Goal: Task Accomplishment & Management: Complete application form

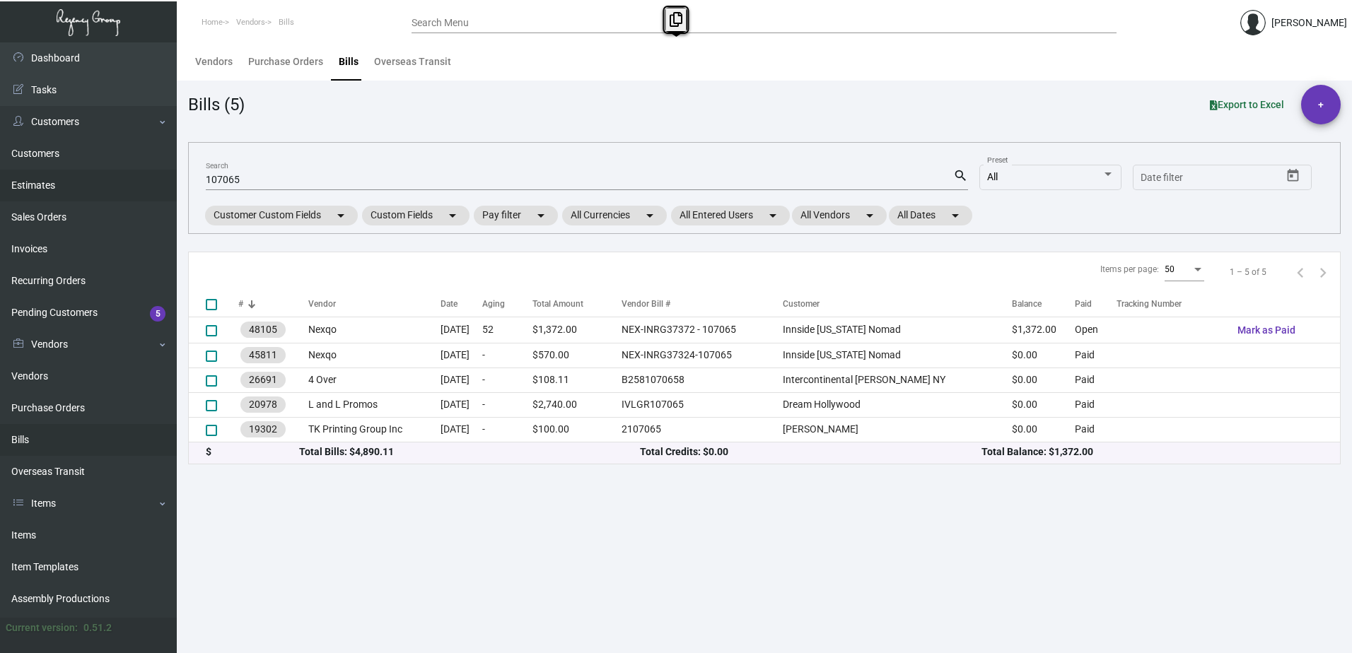
drag, startPoint x: 250, startPoint y: 171, endPoint x: 144, endPoint y: 187, distance: 107.2
click at [144, 187] on div "Dashboard Dashboard Tasks Customers Customers Estimates Sales Orders Invoices R…" at bounding box center [676, 347] width 1352 height 611
drag, startPoint x: 144, startPoint y: 187, endPoint x: 262, endPoint y: 177, distance: 119.1
click at [262, 177] on input "107065" at bounding box center [579, 180] width 747 height 11
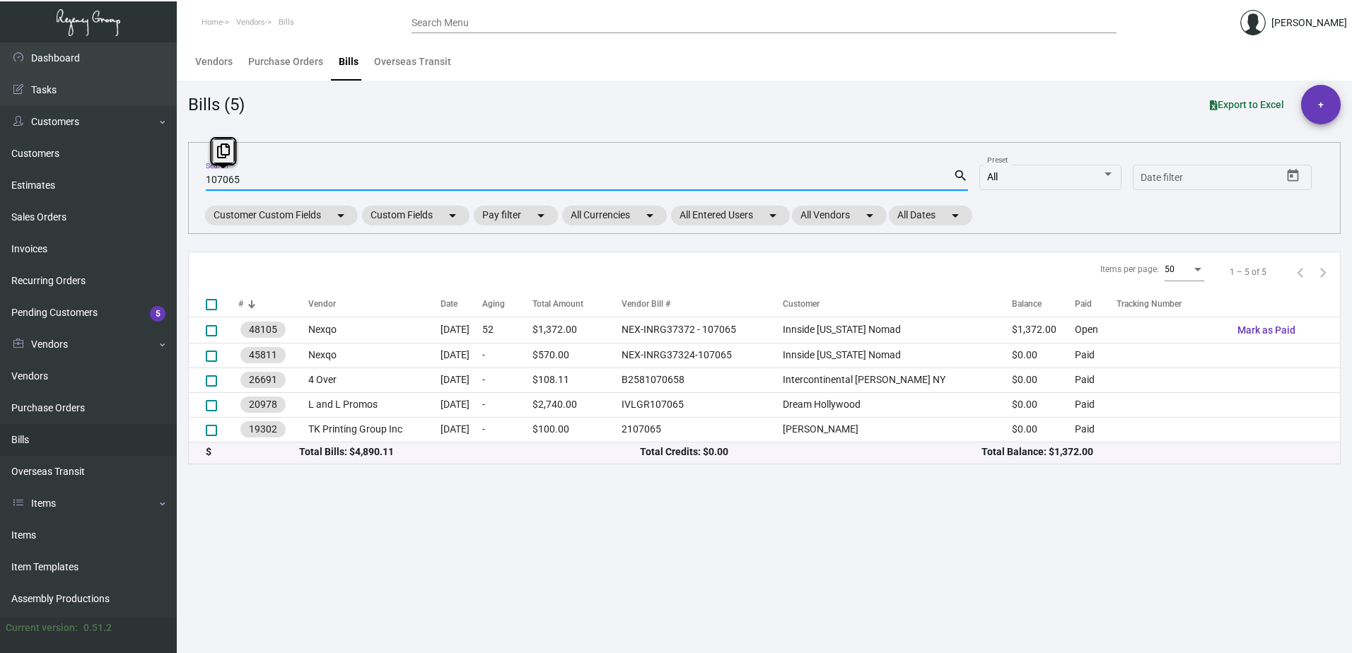
drag, startPoint x: 262, startPoint y: 177, endPoint x: 174, endPoint y: 187, distance: 88.8
click at [174, 187] on div "Dashboard Dashboard Tasks Customers Customers Estimates Sales Orders Invoices R…" at bounding box center [676, 347] width 1352 height 611
type input "12800"
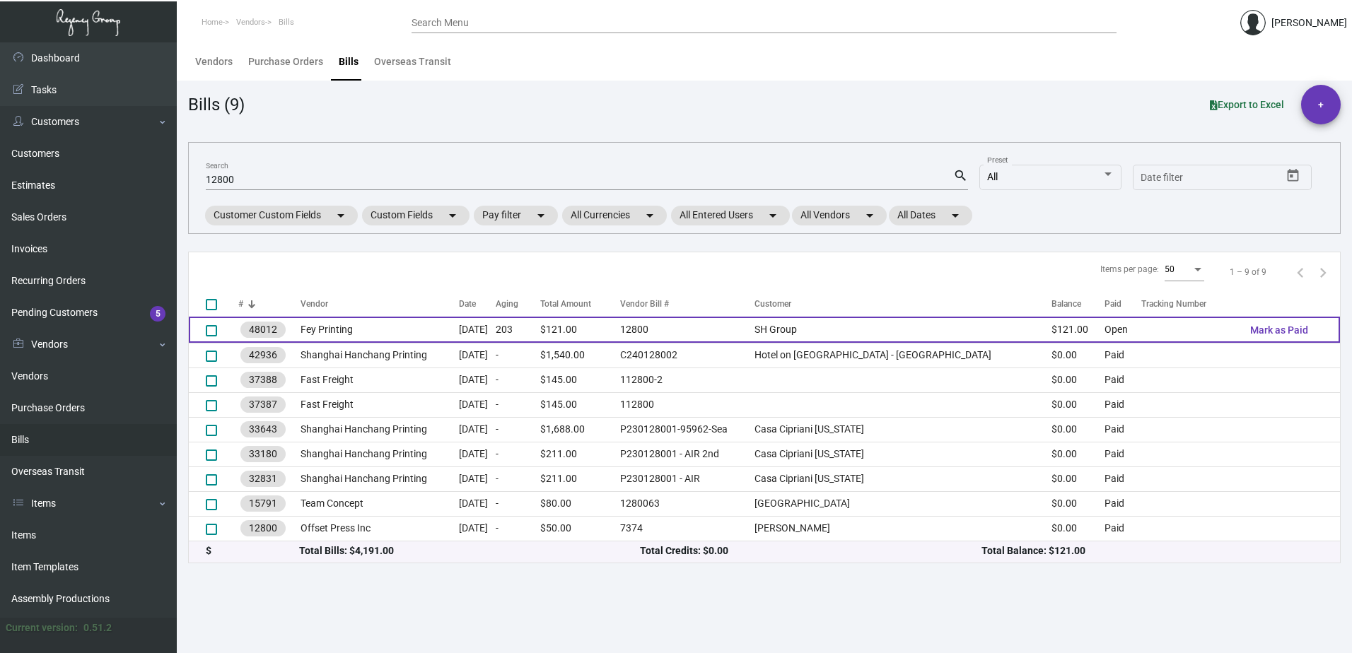
click at [296, 335] on td "48012" at bounding box center [269, 330] width 62 height 26
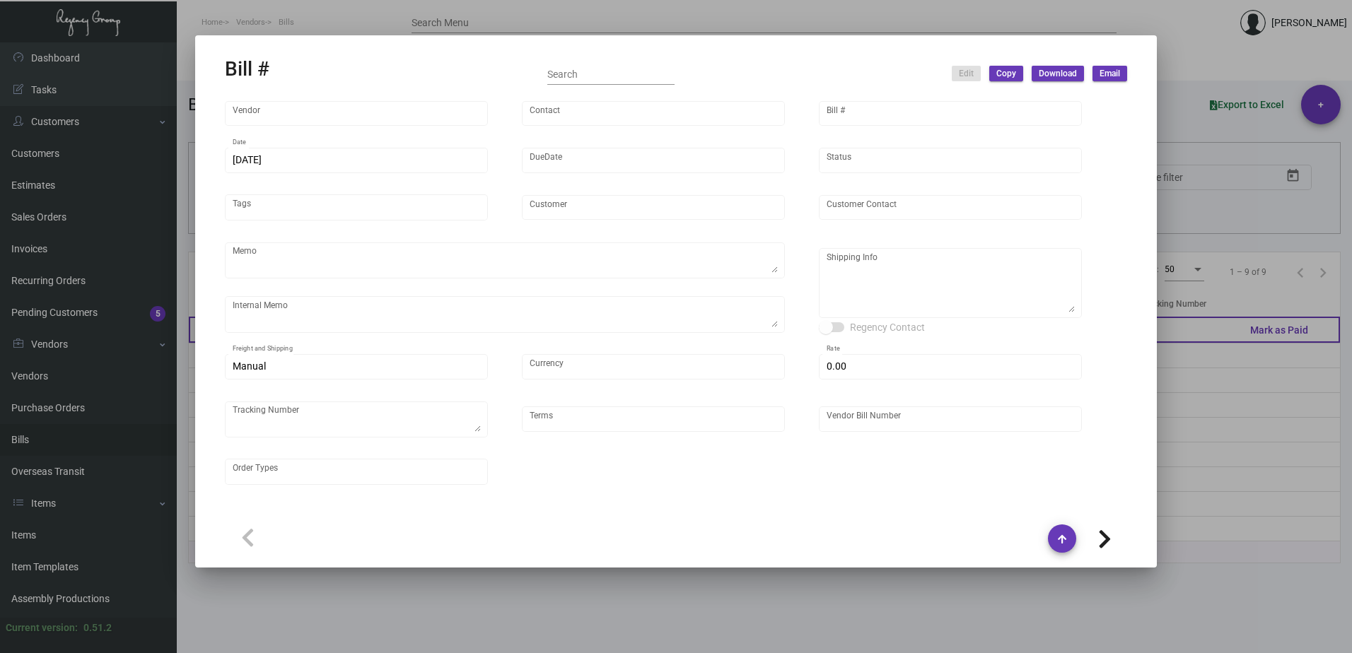
type input "Fey Printing"
type input "[PERSON_NAME]"
type input "48012"
type input "[DATE]"
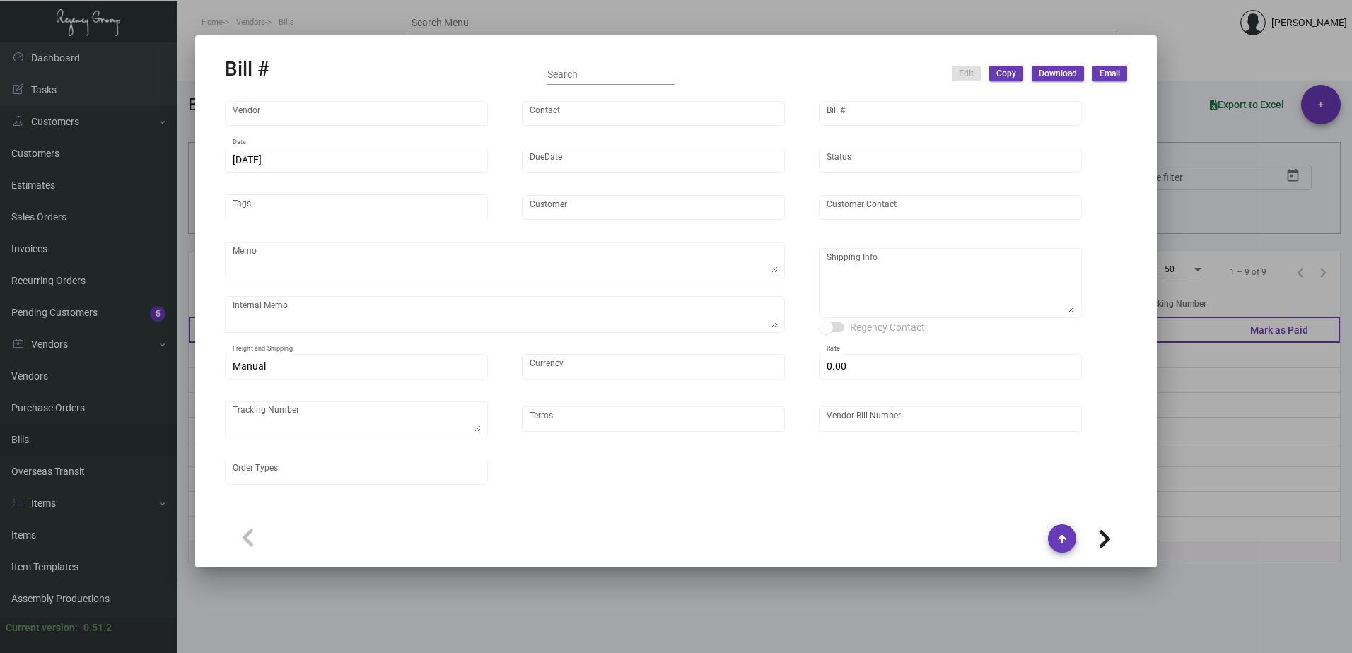
type input "SH Group"
type input "[PERSON_NAME]"
type textarea "PLEASE SEND PDF PROOFS TO OUR ART TEAM ; [EMAIL_ADDRESS][DOMAIN_NAME] WITH ME I…"
type textarea "1.13 - Vendor confirmed that the 13K sheets have arrived~ Job can't be closed u…"
type textarea "SH Group - [PERSON_NAME] [STREET_ADDRESS][US_STATE]"
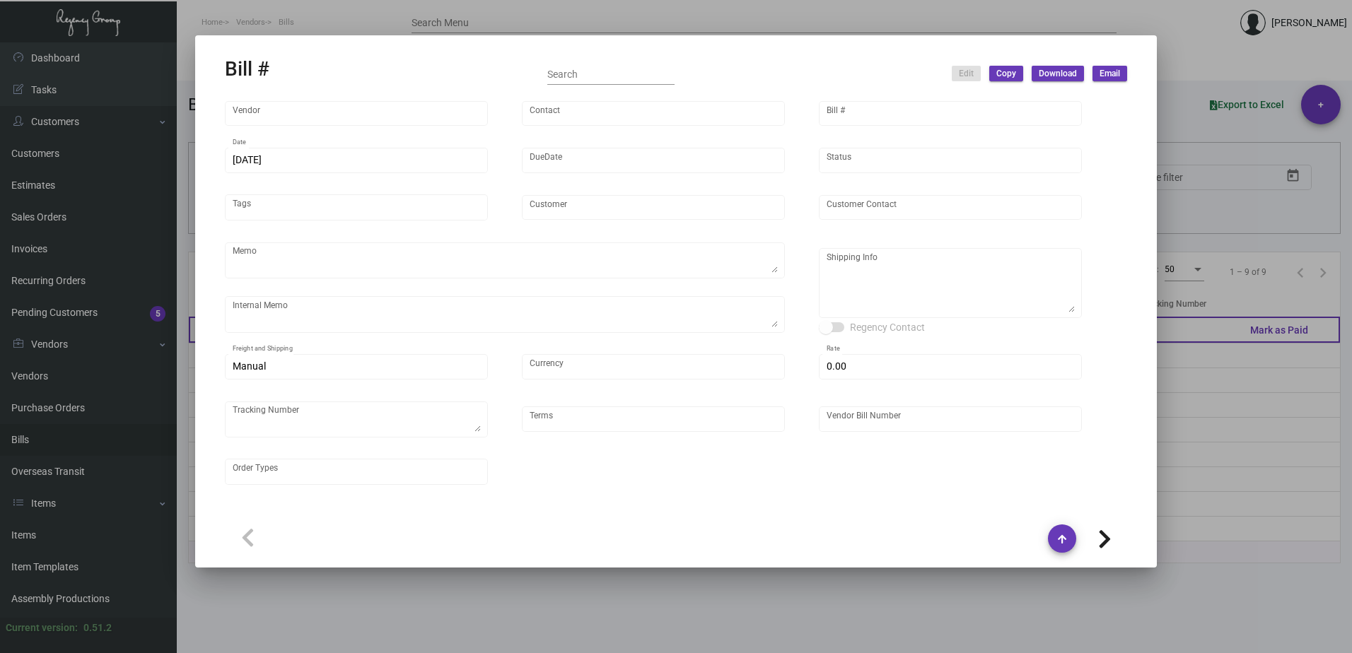
type input "United States Dollar $"
type input "$ 0.00"
type input "Net 30"
type input "12800"
type input "$ 0.00242"
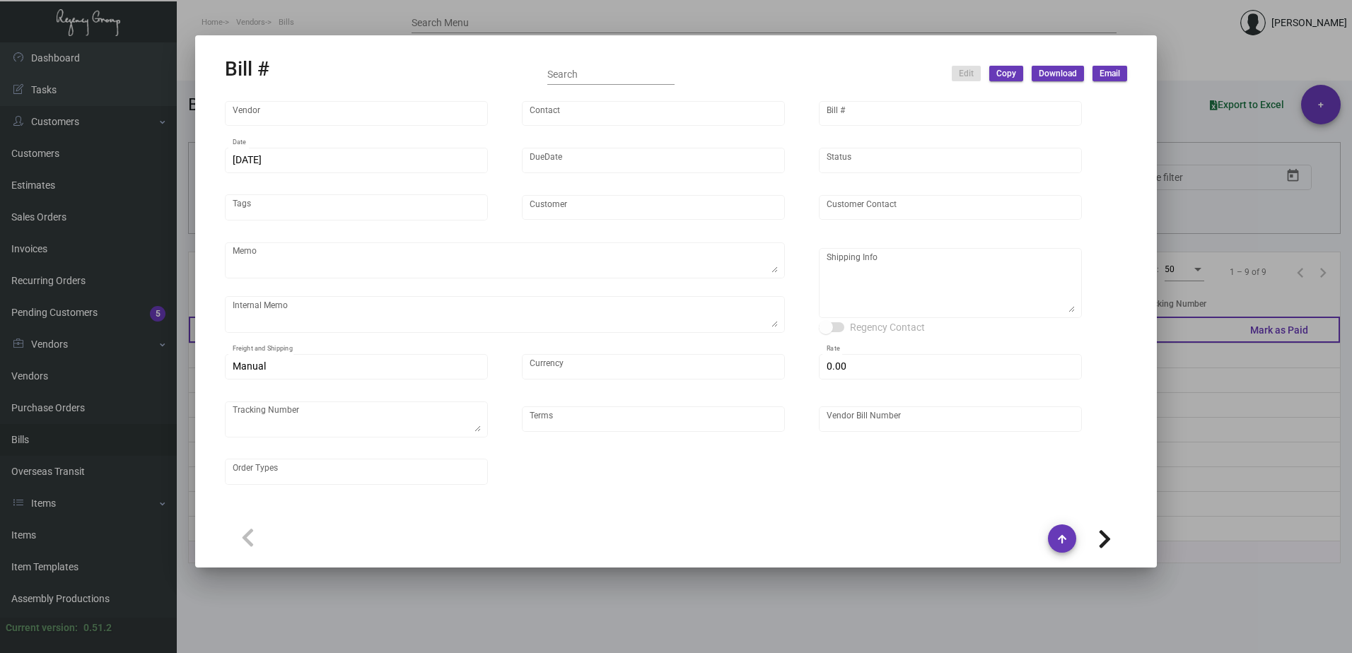
type input "$ 121.00"
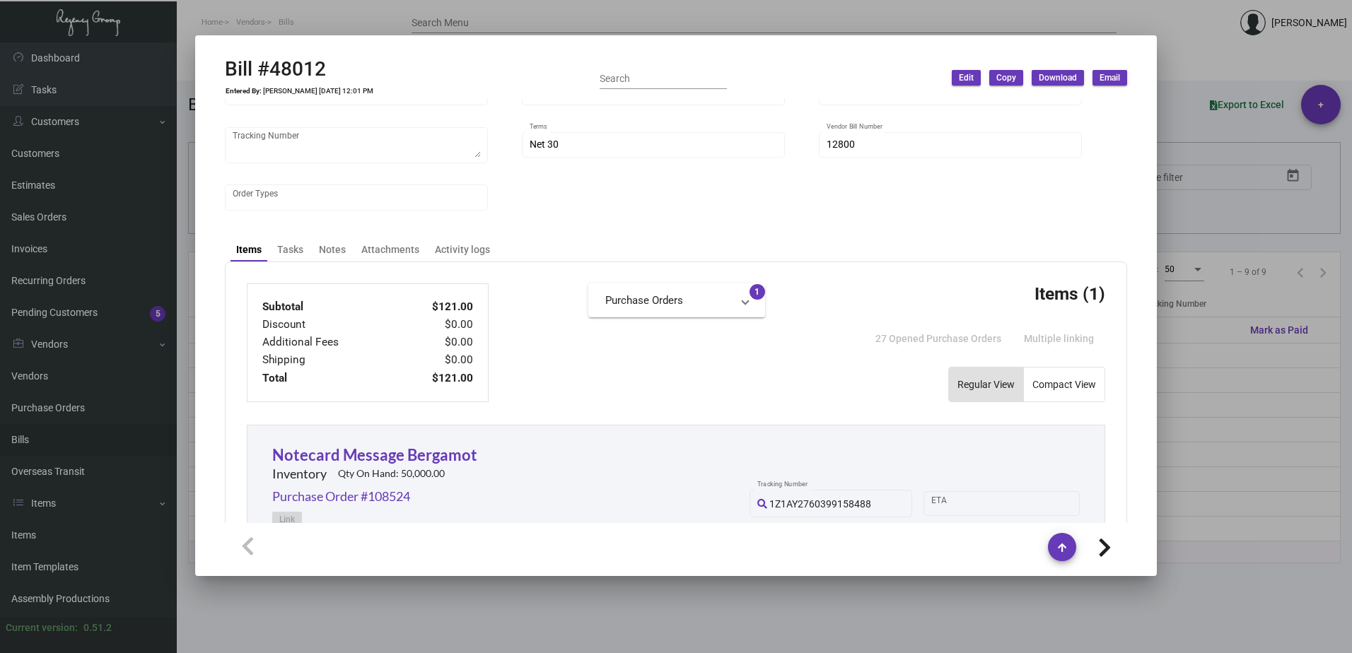
scroll to position [607, 0]
